Goal: Task Accomplishment & Management: Check status

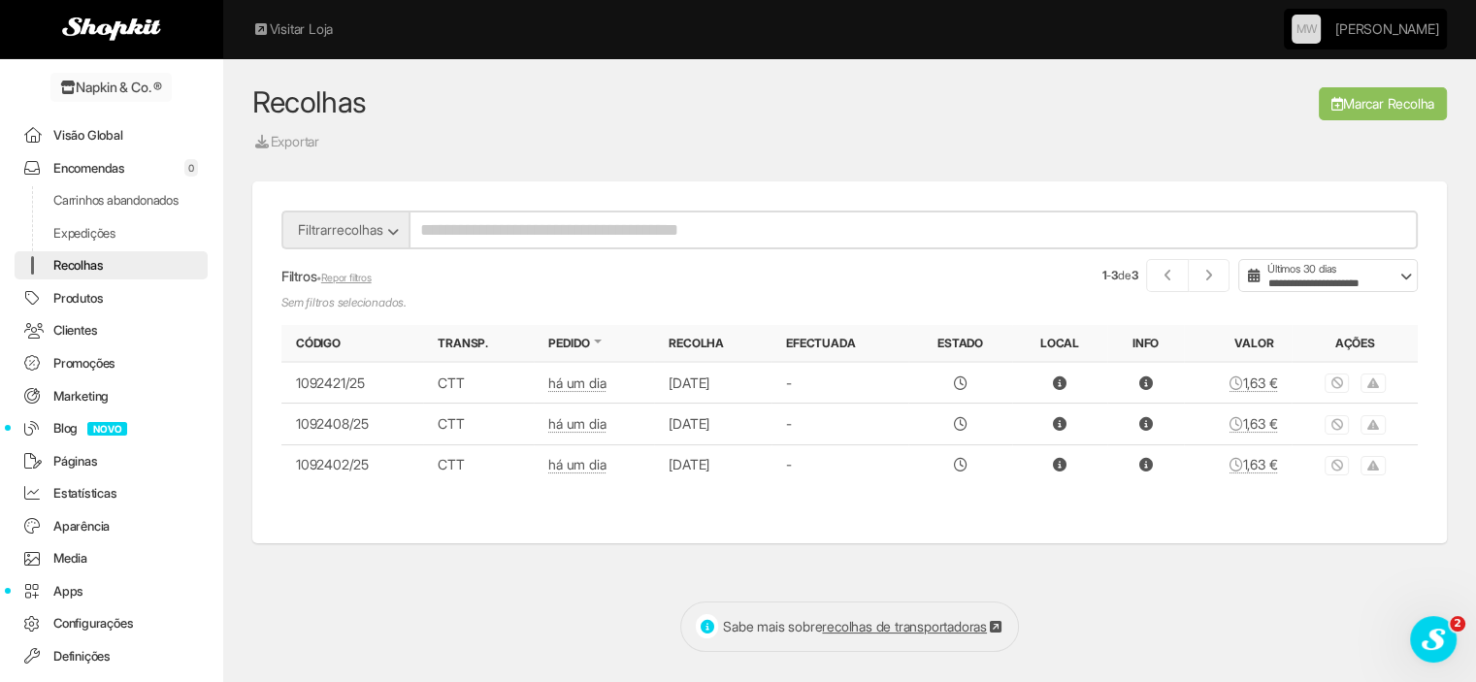
click at [79, 160] on link "Encomendas 0" at bounding box center [111, 168] width 193 height 28
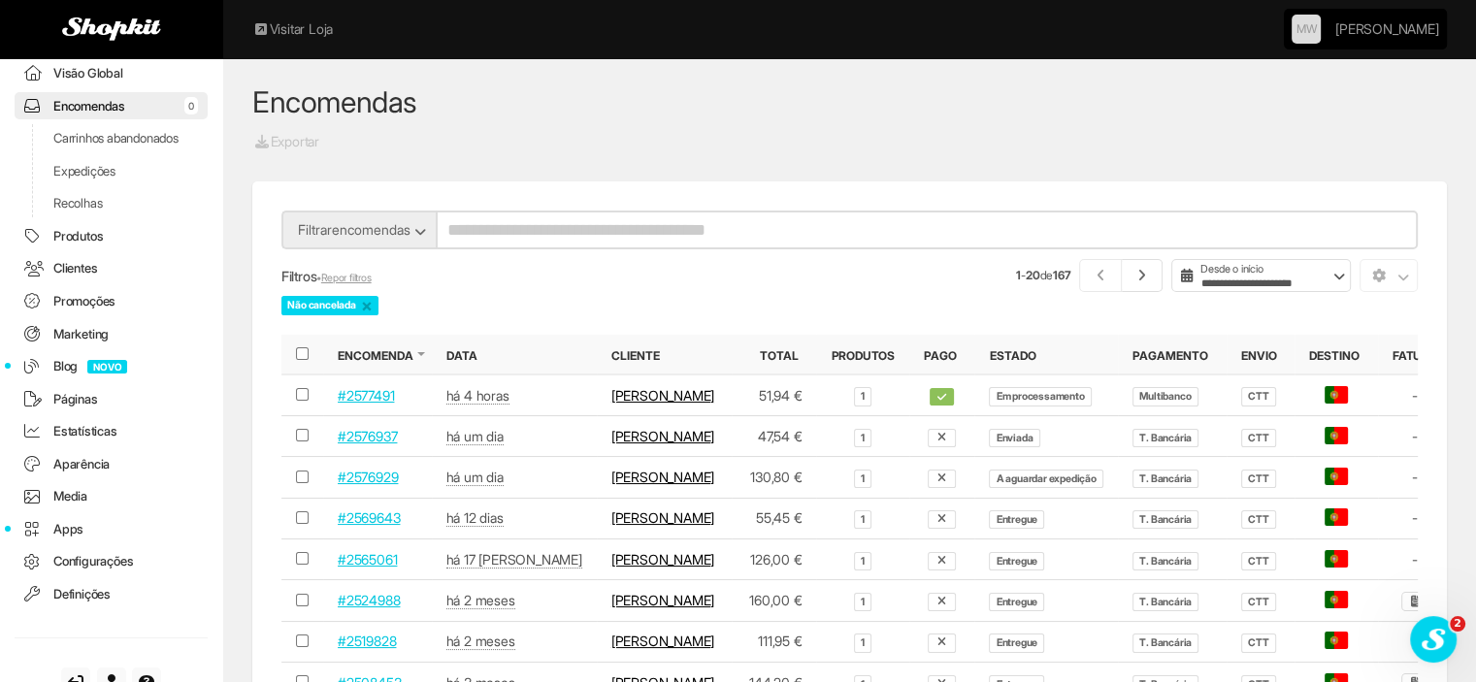
click at [373, 485] on link "#2576929" at bounding box center [368, 477] width 60 height 16
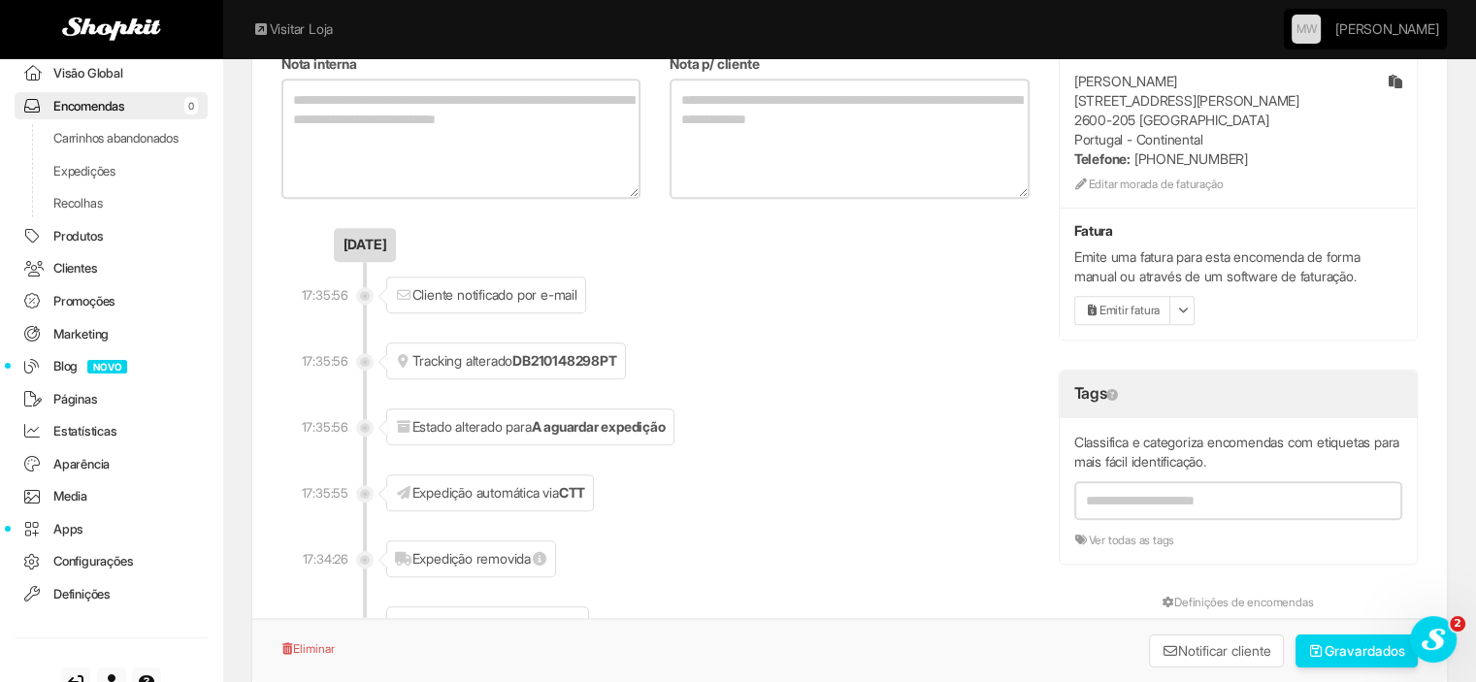
scroll to position [970, 0]
